Goal: Task Accomplishment & Management: Manage account settings

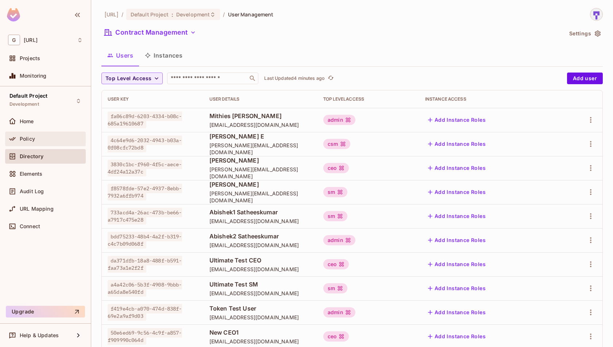
click at [31, 144] on div "Policy" at bounding box center [45, 139] width 81 height 15
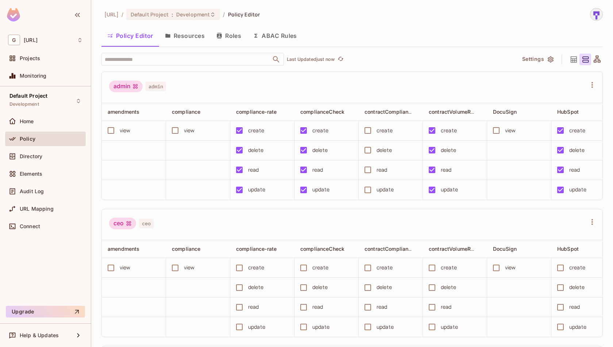
click at [194, 42] on button "Resources" at bounding box center [184, 36] width 51 height 18
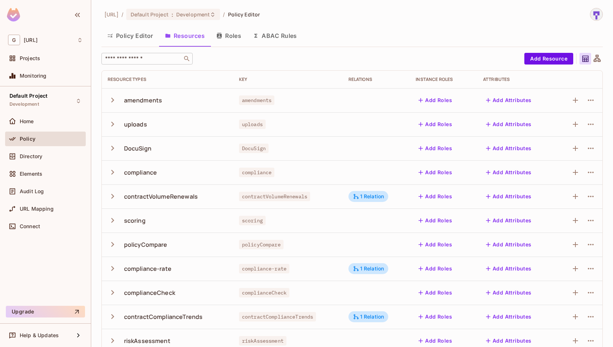
click at [156, 56] on input "text" at bounding box center [142, 58] width 77 height 7
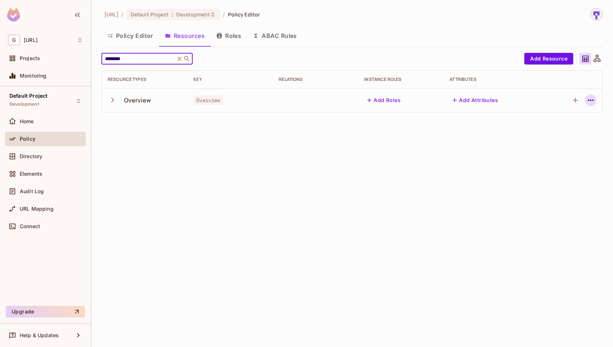
type input "********"
click at [593, 101] on icon "button" at bounding box center [590, 100] width 9 height 9
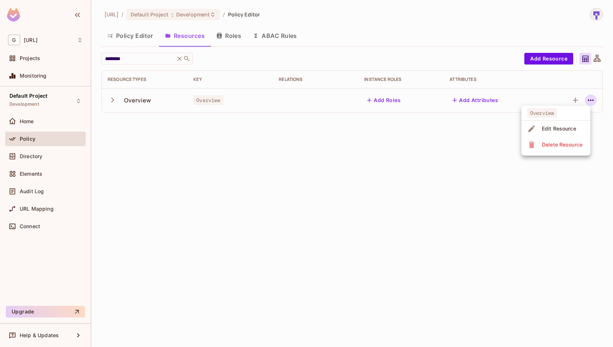
click at [468, 207] on div at bounding box center [306, 173] width 613 height 347
click at [392, 104] on button "Add Roles" at bounding box center [383, 100] width 39 height 12
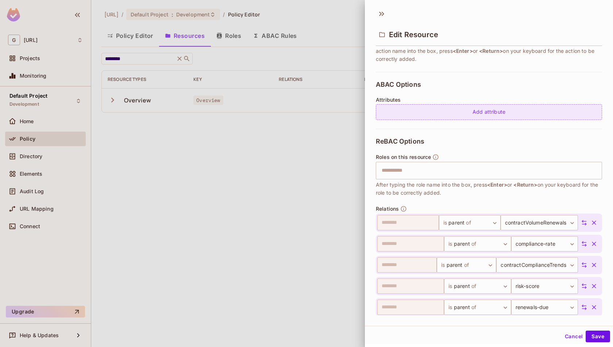
scroll to position [128, 0]
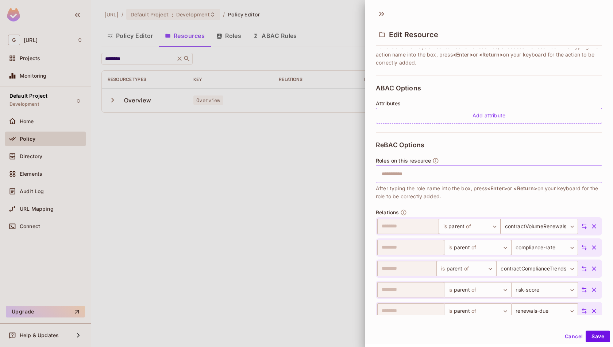
click at [443, 178] on input "text" at bounding box center [487, 174] width 221 height 15
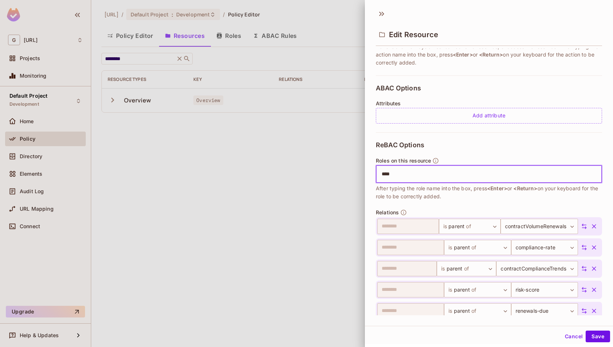
type input "*****"
type input "***"
click at [514, 173] on icon at bounding box center [513, 174] width 3 height 3
click at [467, 172] on icon at bounding box center [468, 174] width 5 height 5
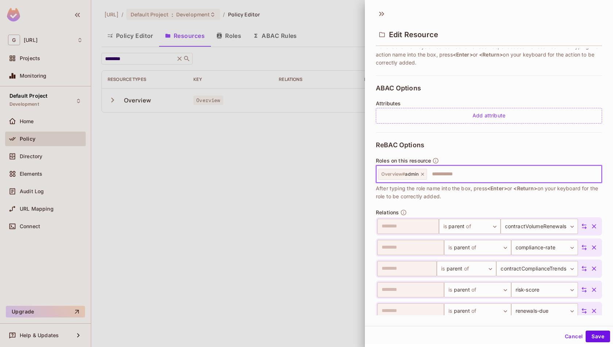
click at [421, 175] on icon at bounding box center [422, 174] width 3 height 3
click at [600, 332] on button "Save" at bounding box center [597, 337] width 24 height 12
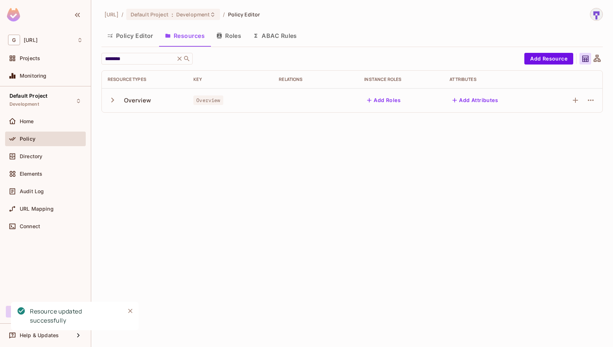
click at [142, 36] on button "Policy Editor" at bounding box center [130, 36] width 58 height 18
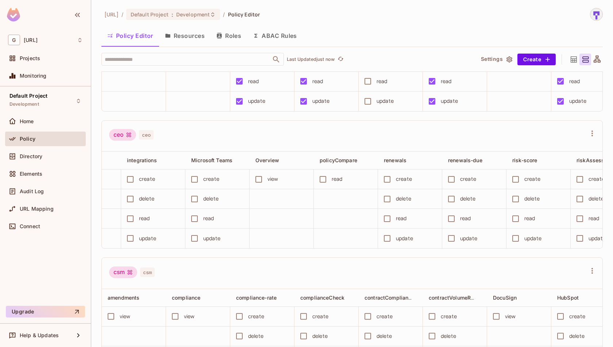
scroll to position [0, 488]
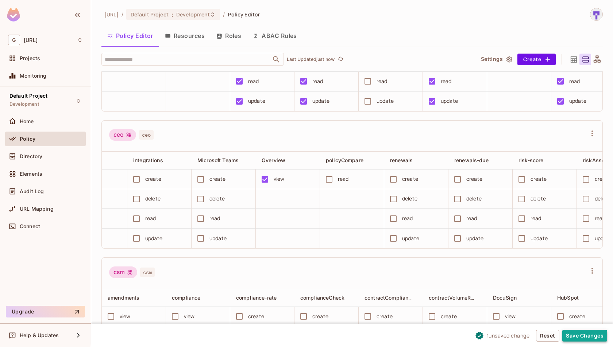
click at [584, 337] on button "Save Changes" at bounding box center [584, 336] width 45 height 12
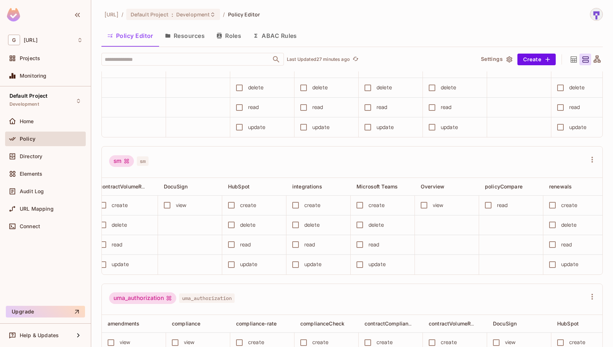
scroll to position [0, 335]
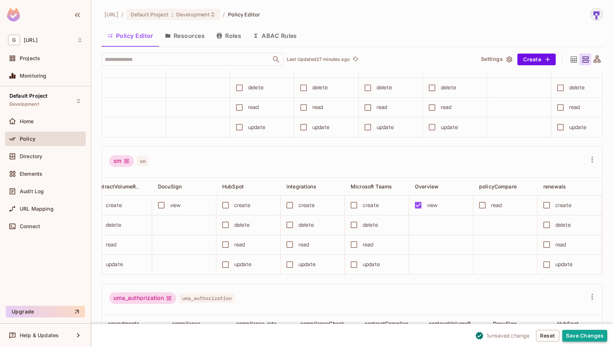
click at [588, 335] on button "Save Changes" at bounding box center [584, 336] width 45 height 12
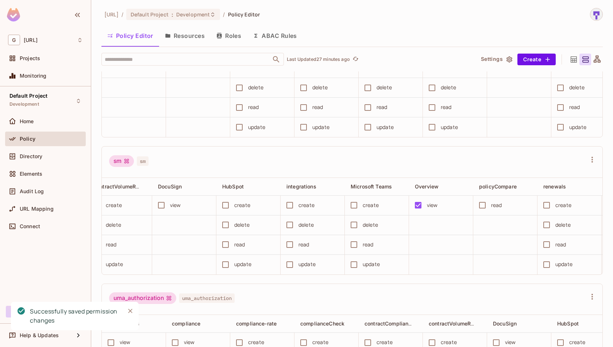
click at [189, 32] on button "Resources" at bounding box center [184, 36] width 51 height 18
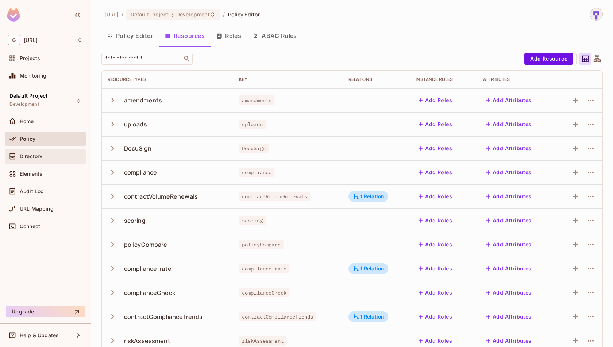
click at [56, 150] on div "Directory" at bounding box center [45, 156] width 81 height 15
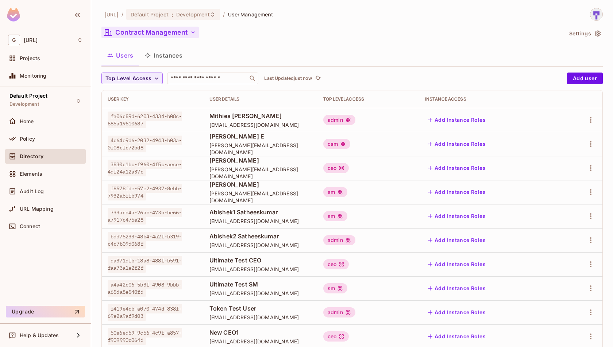
click at [190, 32] on icon "button" at bounding box center [192, 32] width 7 height 7
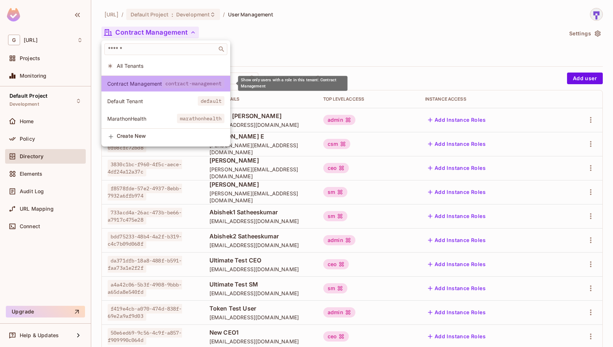
drag, startPoint x: 108, startPoint y: 80, endPoint x: 174, endPoint y: 81, distance: 66.0
click at [175, 82] on li "Contract Management contract-management" at bounding box center [165, 84] width 129 height 16
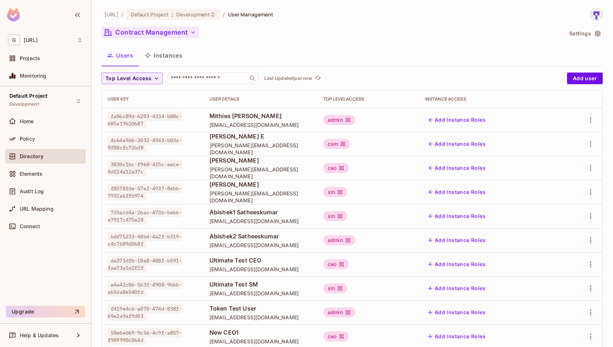
click at [312, 33] on div "Contract Management" at bounding box center [331, 34] width 461 height 14
click at [186, 29] on button "Contract Management" at bounding box center [149, 33] width 97 height 12
